Goal: Communication & Community: Answer question/provide support

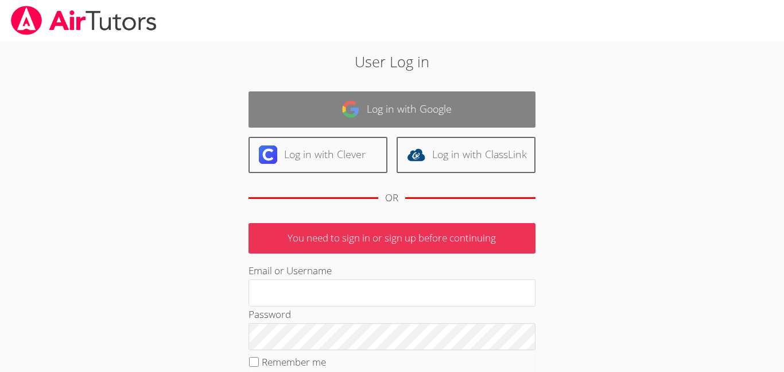
click at [429, 114] on link "Log in with Google" at bounding box center [392, 109] width 287 height 36
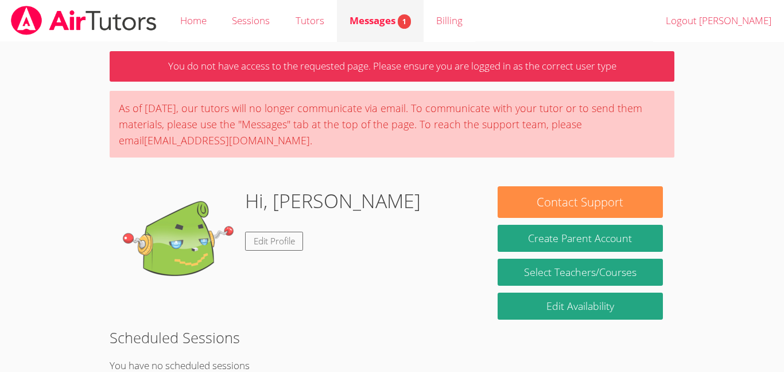
click at [386, 14] on span "Messages 1" at bounding box center [380, 20] width 61 height 13
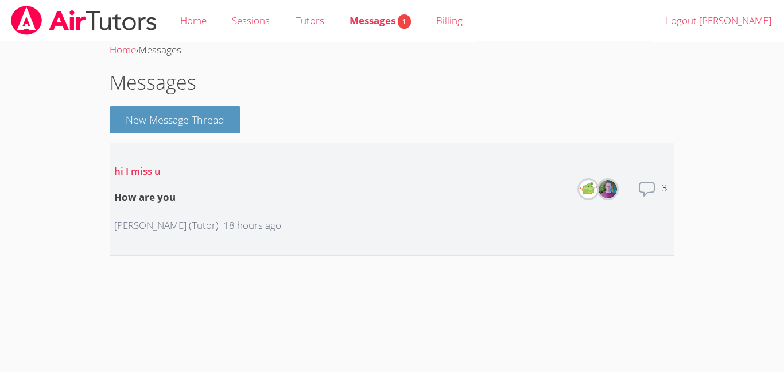
click at [486, 210] on li "hi I miss u How are you [PERSON_NAME] (Tutor) 18 hours ago Members Total messag…" at bounding box center [392, 198] width 565 height 113
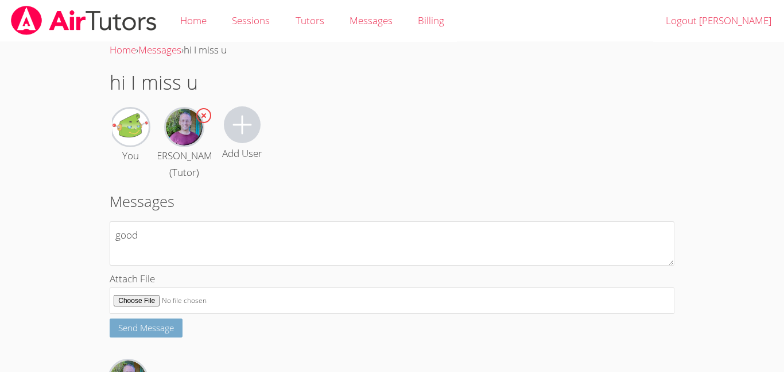
type textarea "good"
click at [176, 337] on button "Send Message" at bounding box center [146, 327] width 73 height 19
